Goal: Task Accomplishment & Management: Use online tool/utility

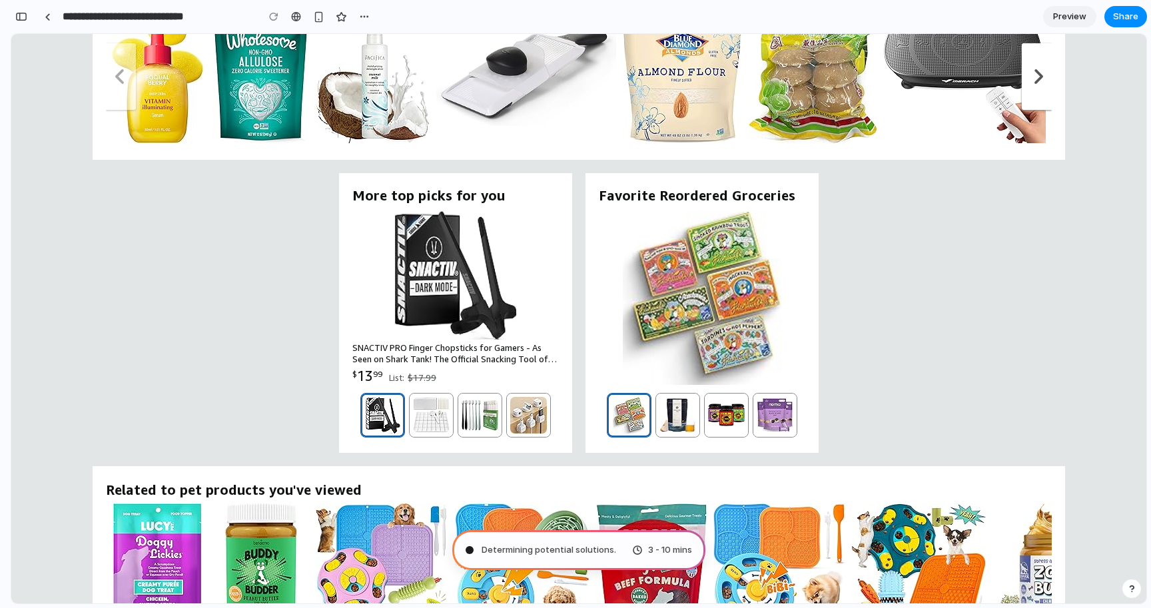
scroll to position [1215, 0]
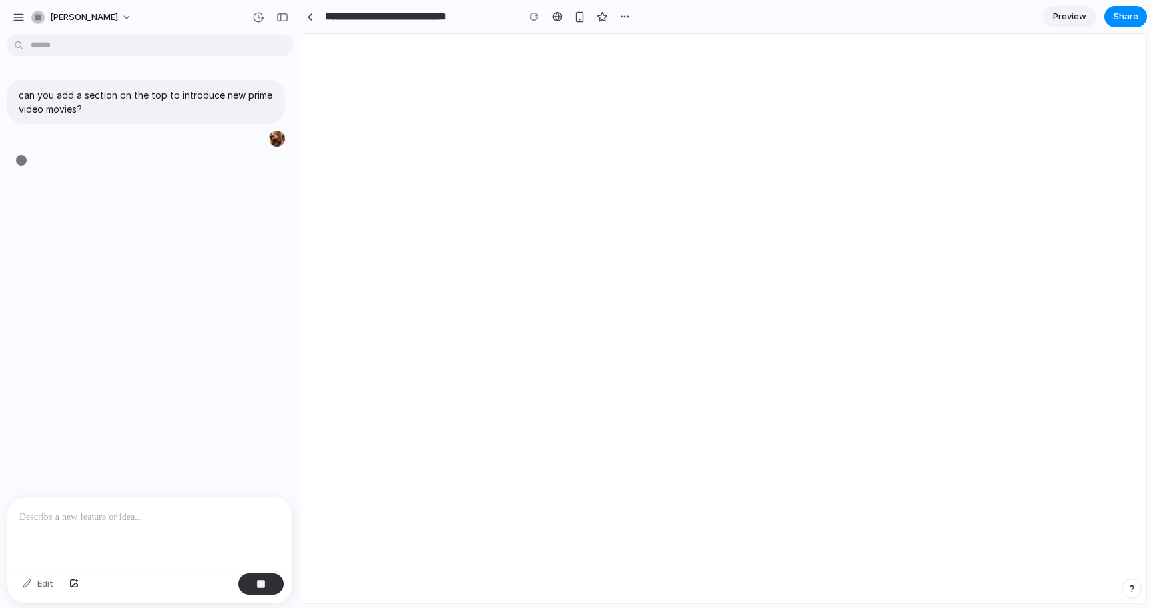
type input "**********"
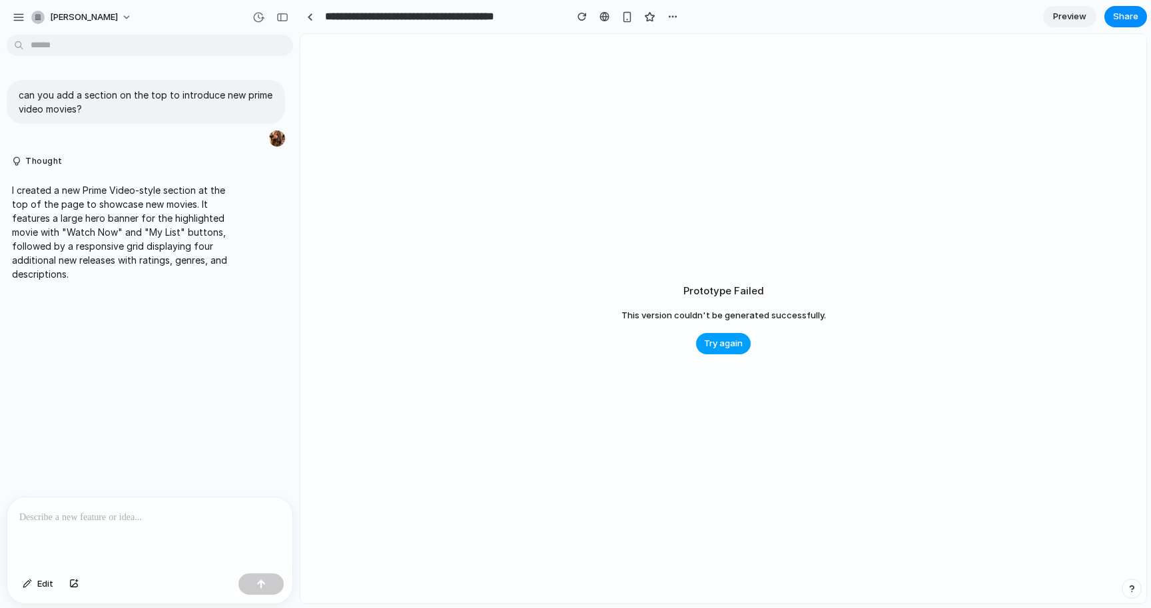
click at [725, 342] on span "Try again" at bounding box center [723, 343] width 39 height 13
click at [1070, 19] on span "Preview" at bounding box center [1069, 16] width 33 height 13
